Goal: Book appointment/travel/reservation

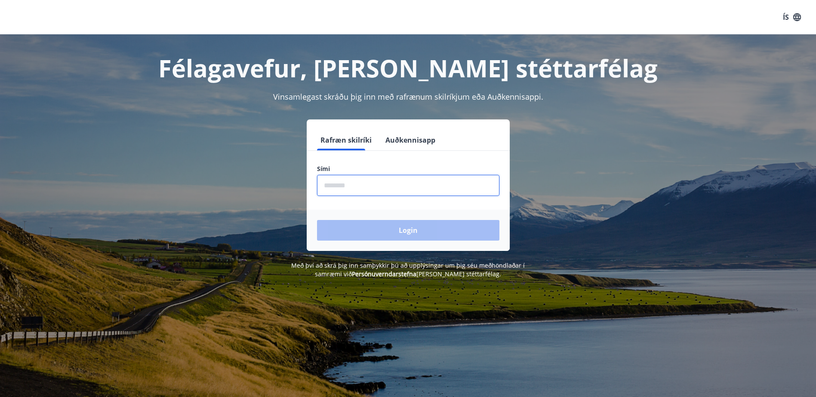
click at [360, 186] on input "phone" at bounding box center [408, 185] width 182 height 21
type input "*"
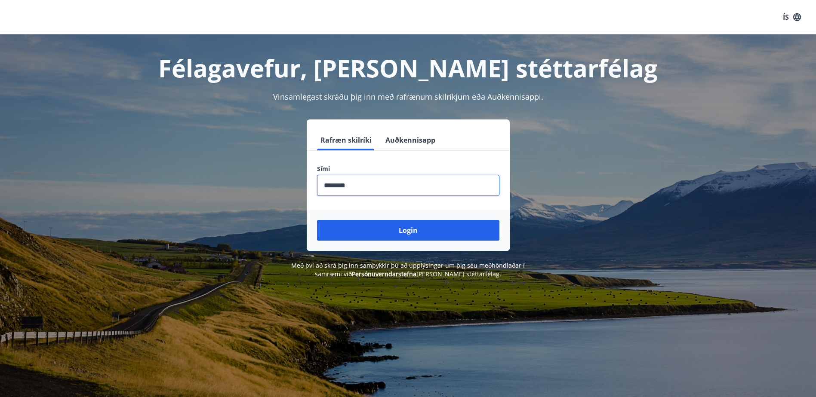
type input "********"
click at [317, 220] on button "Login" at bounding box center [408, 230] width 182 height 21
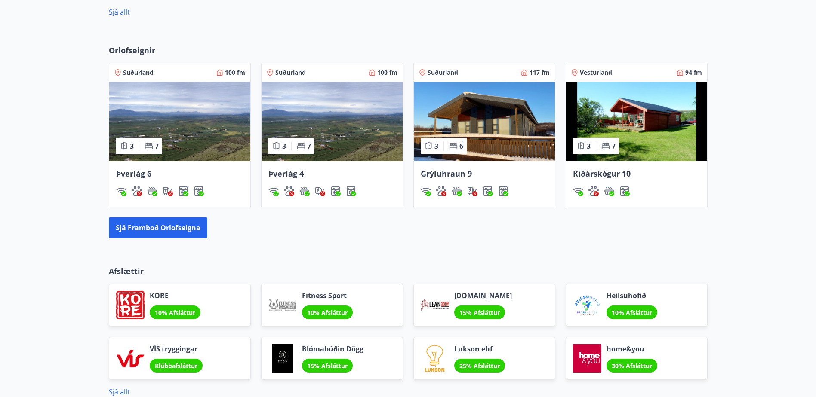
scroll to position [516, 0]
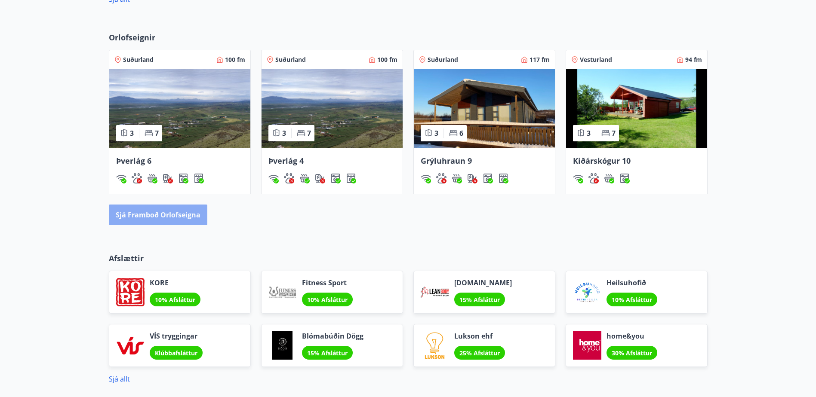
click at [176, 214] on button "Sjá framboð orlofseigna" at bounding box center [158, 215] width 99 height 21
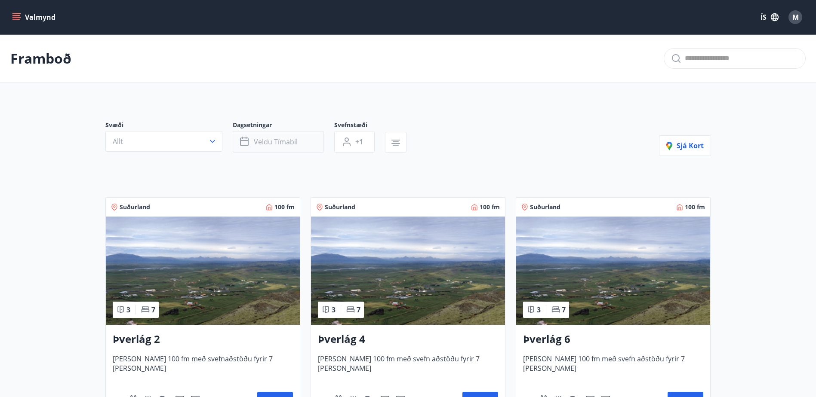
click at [283, 142] on span "Veldu tímabil" at bounding box center [276, 141] width 44 height 9
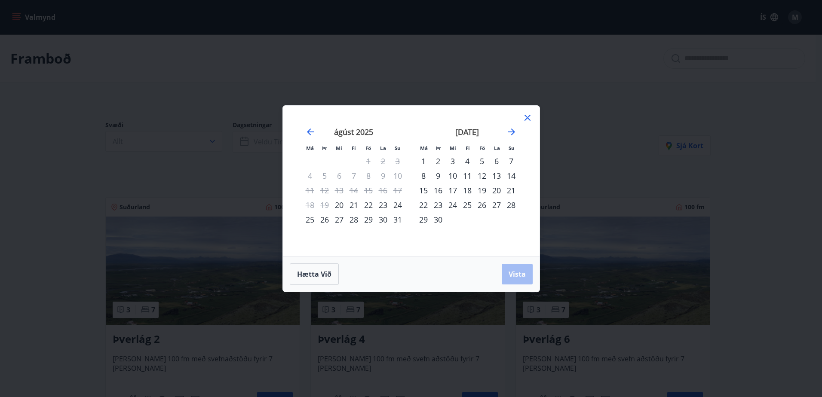
click at [483, 162] on div "5" at bounding box center [482, 161] width 15 height 15
click at [513, 159] on div "7" at bounding box center [511, 161] width 15 height 15
click at [521, 280] on button "Vista" at bounding box center [517, 274] width 31 height 21
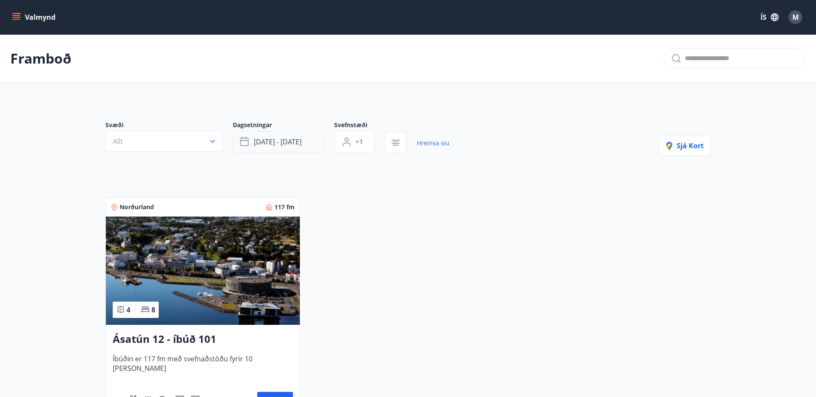
click at [296, 142] on span "[DATE] - [DATE]" at bounding box center [278, 141] width 48 height 9
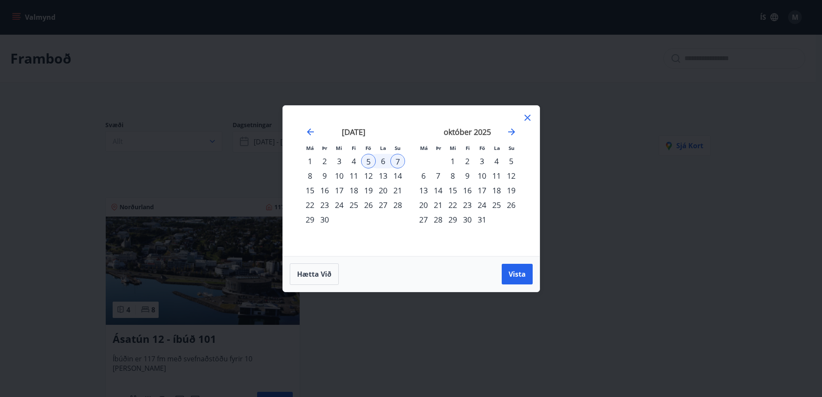
click at [383, 160] on div "6" at bounding box center [383, 161] width 15 height 15
click at [515, 285] on div "Hætta við Vista" at bounding box center [411, 274] width 257 height 36
click at [515, 276] on span "Vista" at bounding box center [517, 274] width 17 height 9
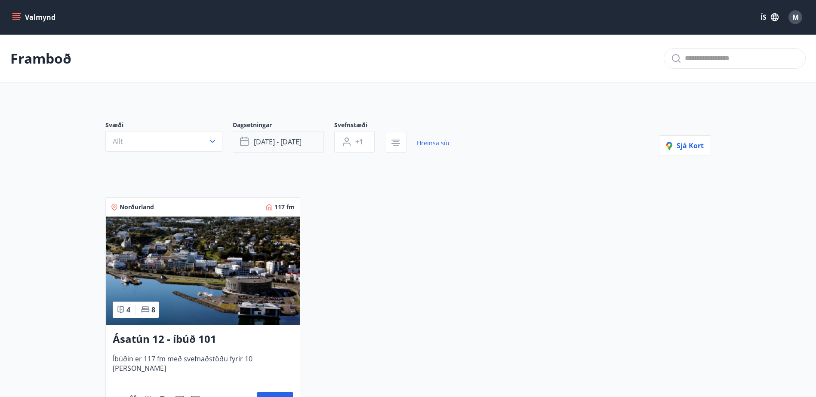
click at [303, 143] on button "[DATE] - [DATE]" at bounding box center [278, 142] width 91 height 22
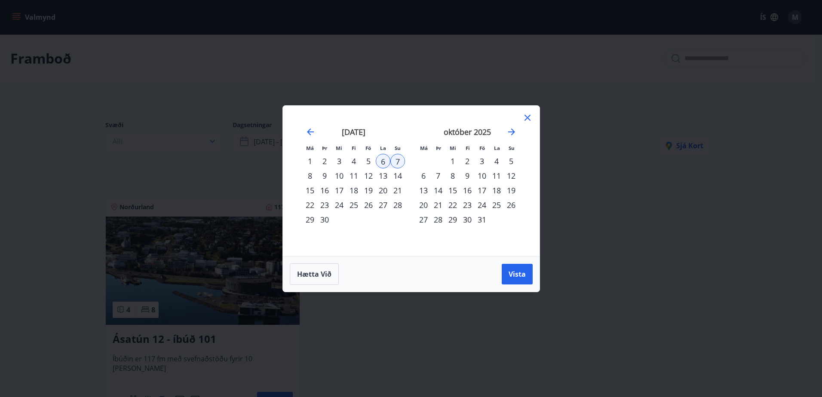
click at [382, 172] on div "13" at bounding box center [383, 176] width 15 height 15
click at [395, 174] on div "14" at bounding box center [398, 176] width 15 height 15
click at [386, 175] on div "13" at bounding box center [383, 176] width 15 height 15
click at [396, 175] on div "14" at bounding box center [398, 176] width 15 height 15
click at [513, 271] on span "Vista" at bounding box center [517, 274] width 17 height 9
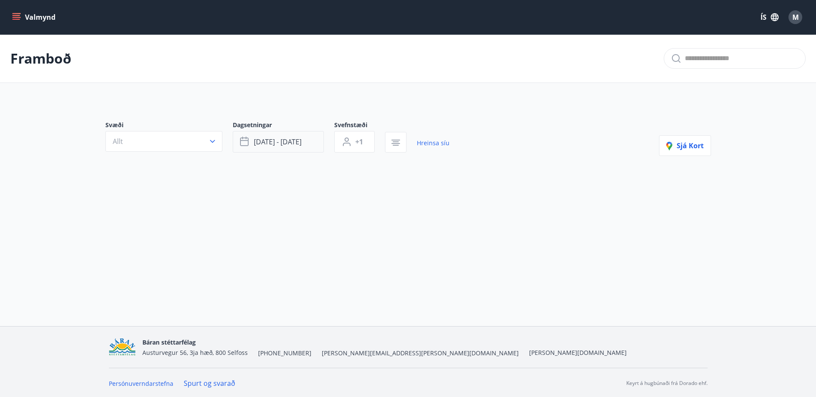
click at [268, 142] on span "[DATE] - [DATE]" at bounding box center [278, 141] width 48 height 9
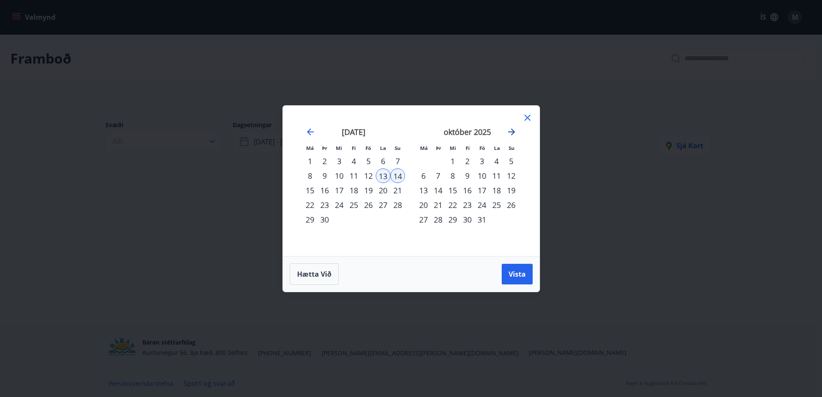
click at [509, 133] on icon "Move forward to switch to the next month." at bounding box center [512, 132] width 10 height 10
click at [484, 202] on div "26" at bounding box center [482, 205] width 15 height 15
click at [423, 222] on div "29" at bounding box center [423, 219] width 15 height 15
click at [514, 275] on span "Vista" at bounding box center [517, 274] width 17 height 9
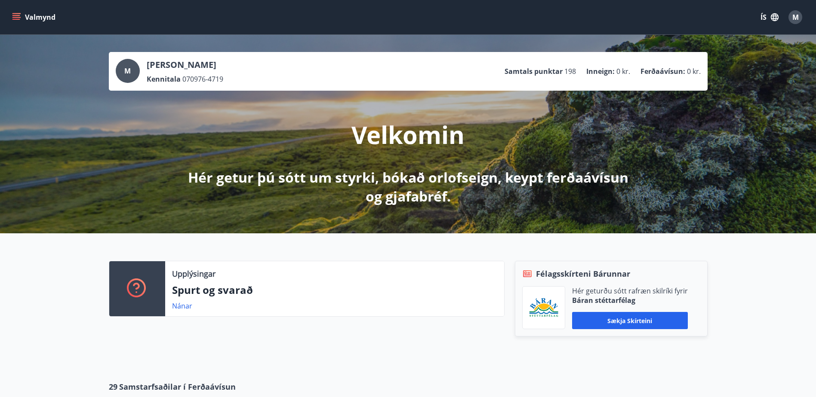
click at [19, 15] on icon "menu" at bounding box center [16, 17] width 9 height 9
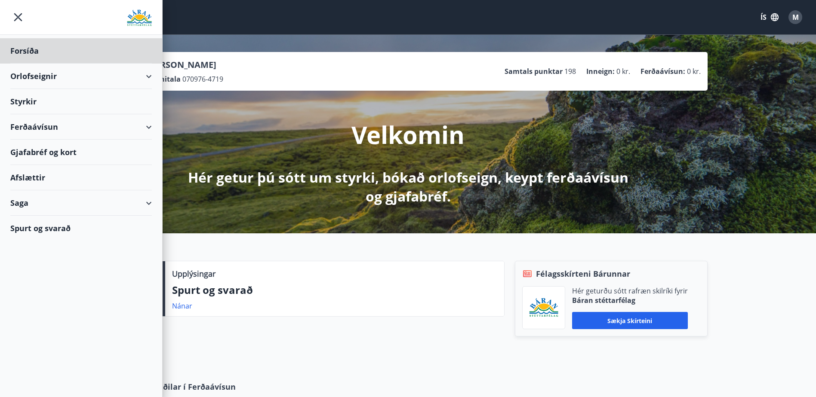
click at [26, 64] on div "Styrkir" at bounding box center [81, 50] width 142 height 25
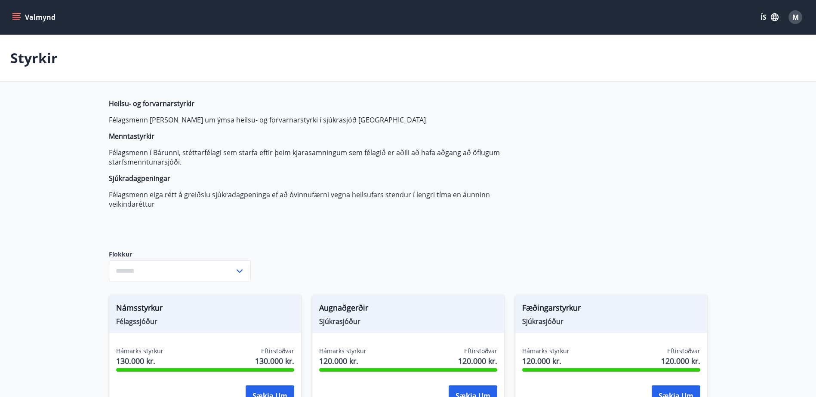
type input "***"
click at [16, 16] on icon "menu" at bounding box center [16, 17] width 9 height 9
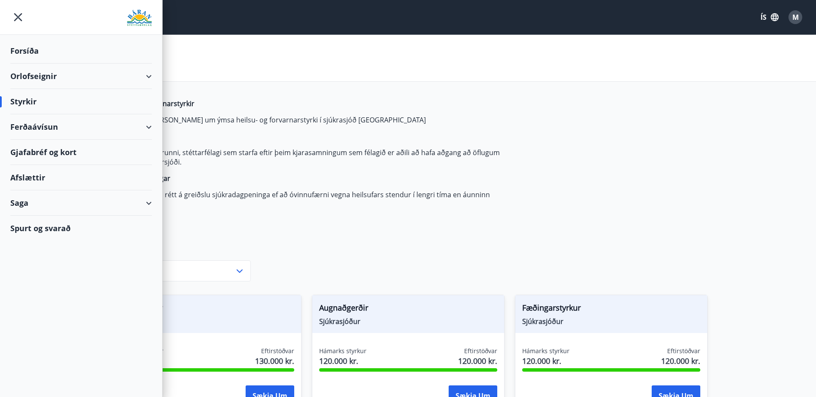
click at [34, 179] on div "Afslættir" at bounding box center [81, 177] width 142 height 25
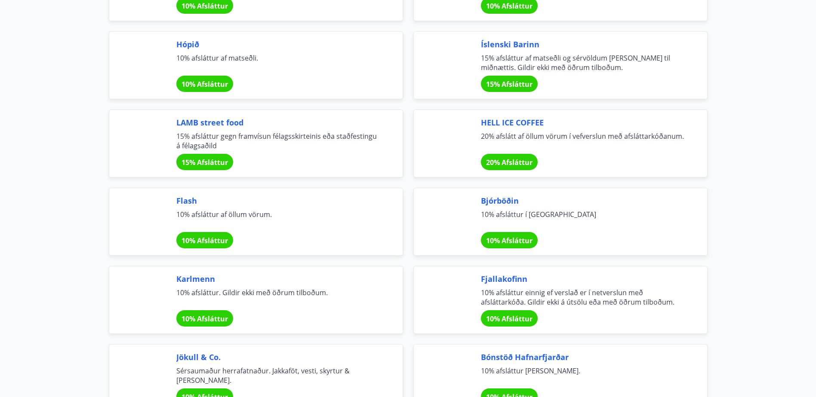
scroll to position [2581, 0]
